Goal: Task Accomplishment & Management: Use online tool/utility

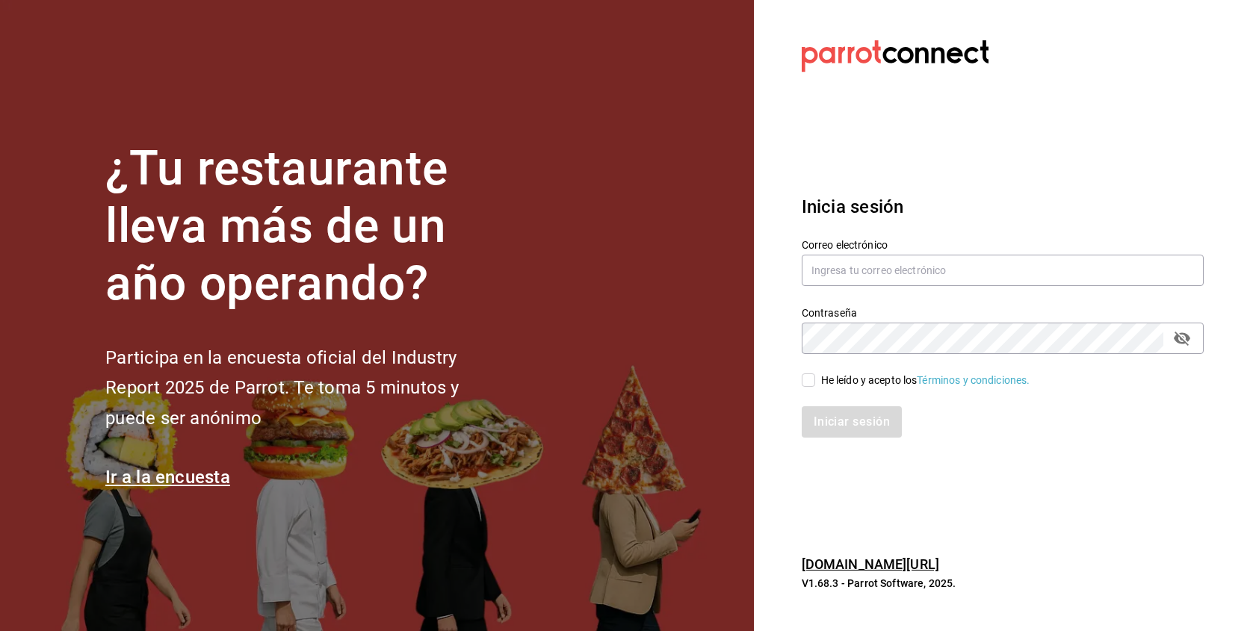
click at [1128, 0] on section "Datos incorrectos. Verifica que tu Correo o Contraseña estén bien escritos. Ini…" at bounding box center [997, 315] width 486 height 631
click at [810, 385] on input "He leído y acepto los Términos y condiciones." at bounding box center [808, 380] width 13 height 13
checkbox input "true"
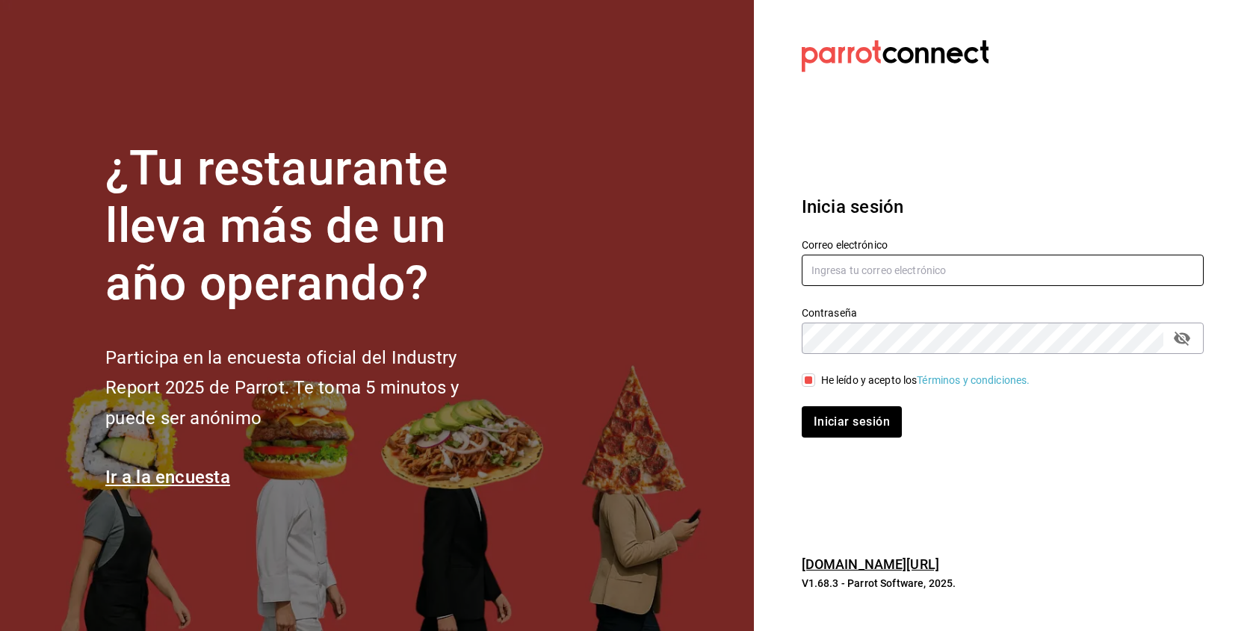
click at [849, 273] on input "text" at bounding box center [1003, 270] width 402 height 31
type input "fbravo.cun@gmail.com"
click at [851, 421] on button "Iniciar sesión" at bounding box center [852, 421] width 100 height 31
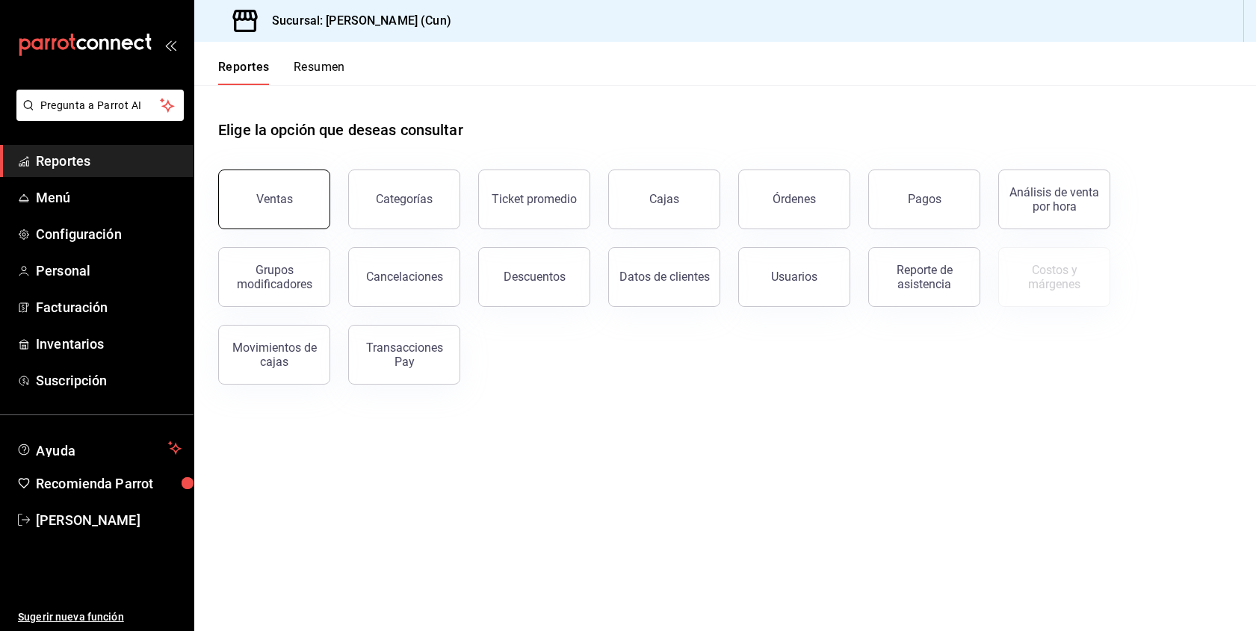
click at [305, 200] on button "Ventas" at bounding box center [274, 200] width 112 height 60
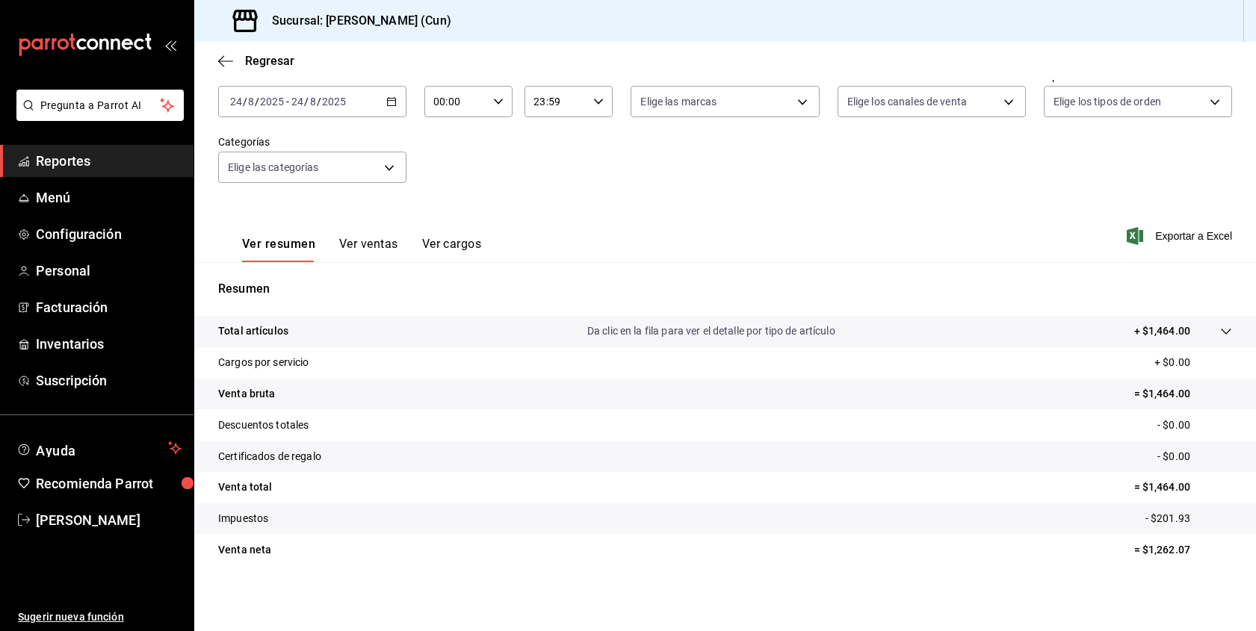
scroll to position [84, 0]
click at [91, 163] on span "Reportes" at bounding box center [109, 161] width 146 height 20
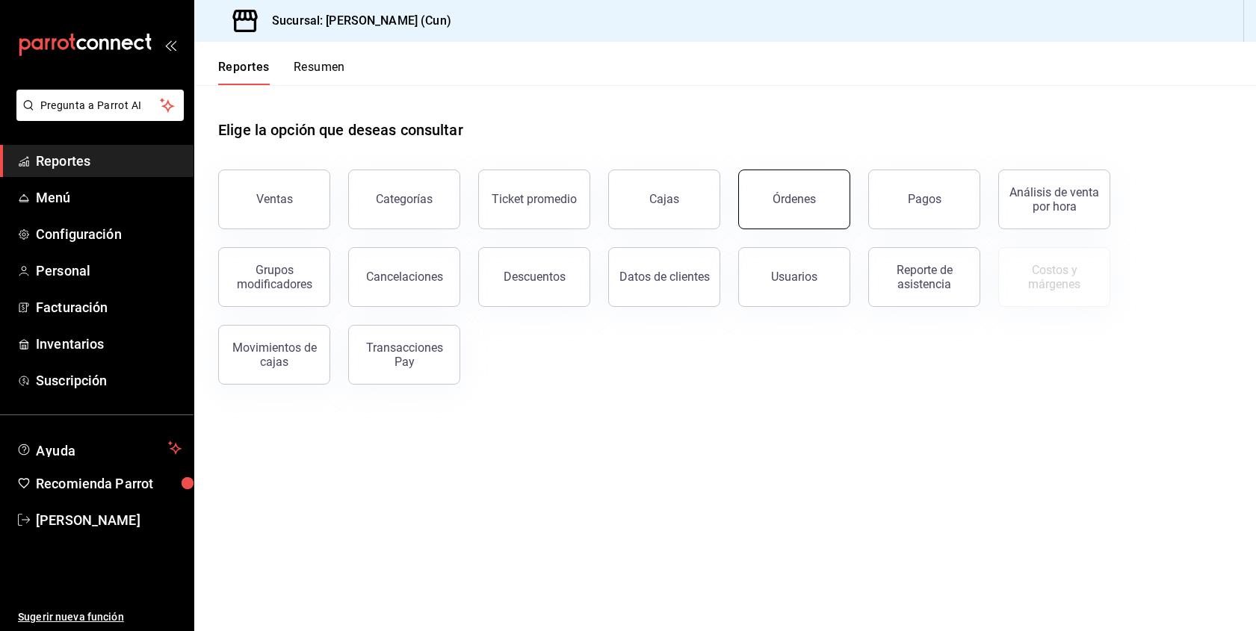
click at [829, 198] on button "Órdenes" at bounding box center [794, 200] width 112 height 60
